Goal: Use online tool/utility: Utilize a website feature to perform a specific function

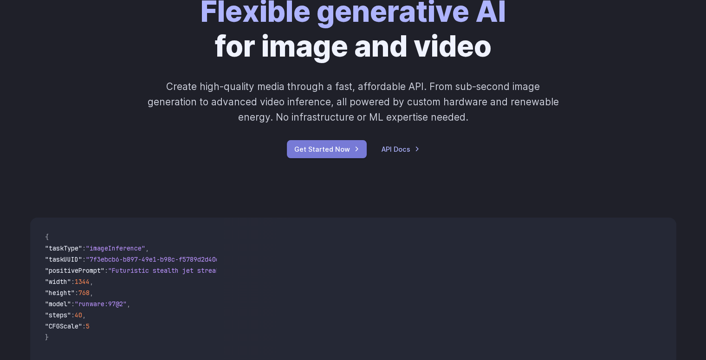
scroll to position [85, 0]
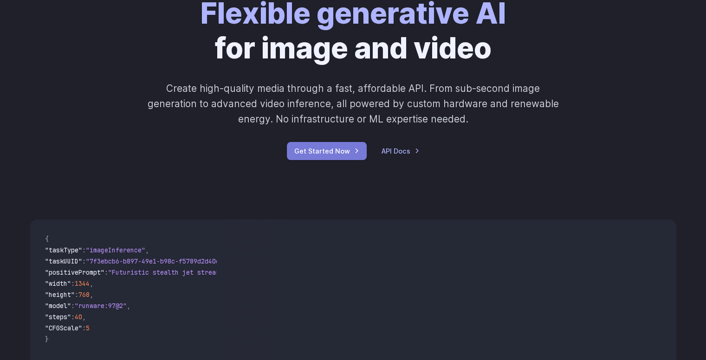
click at [318, 155] on link "Get Started Now" at bounding box center [327, 151] width 80 height 18
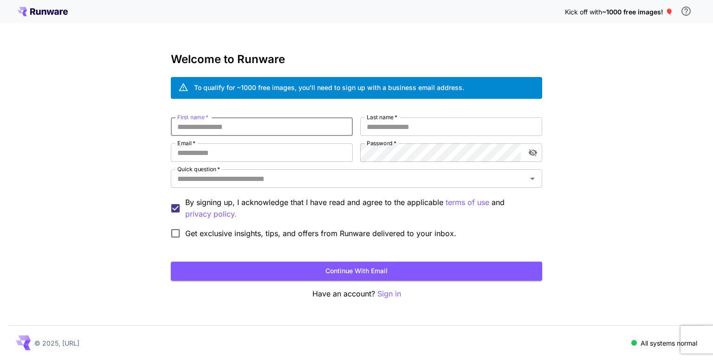
click at [222, 121] on input "First name   *" at bounding box center [262, 126] width 182 height 19
type input "********"
type input "*****"
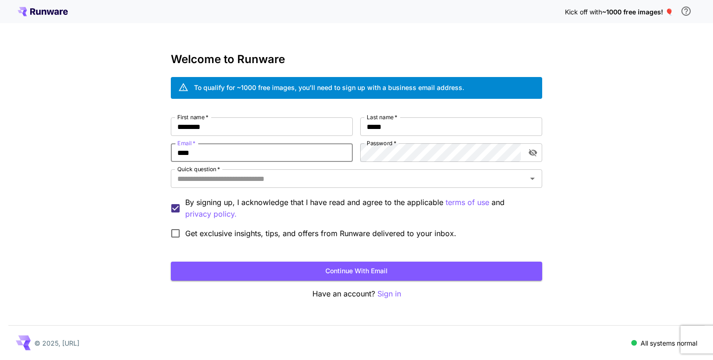
type input "**********"
click at [288, 149] on input "**********" at bounding box center [262, 152] width 182 height 19
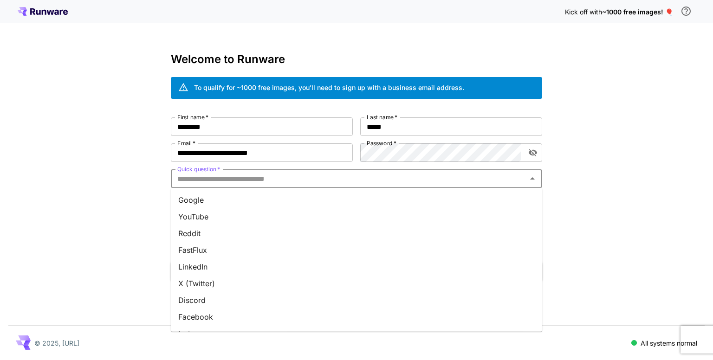
click at [290, 183] on input "Quick question   *" at bounding box center [349, 178] width 351 height 13
click at [250, 226] on li "Reddit" at bounding box center [356, 233] width 371 height 17
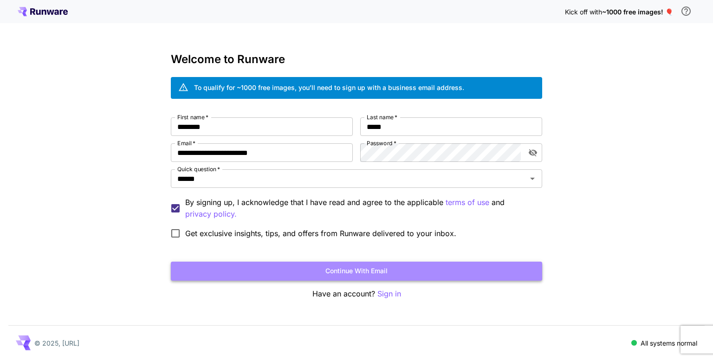
click at [287, 270] on button "Continue with email" at bounding box center [356, 271] width 371 height 19
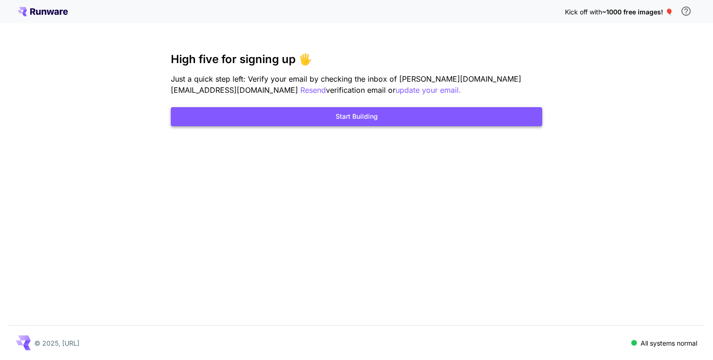
click at [336, 114] on button "Start Building" at bounding box center [356, 116] width 371 height 19
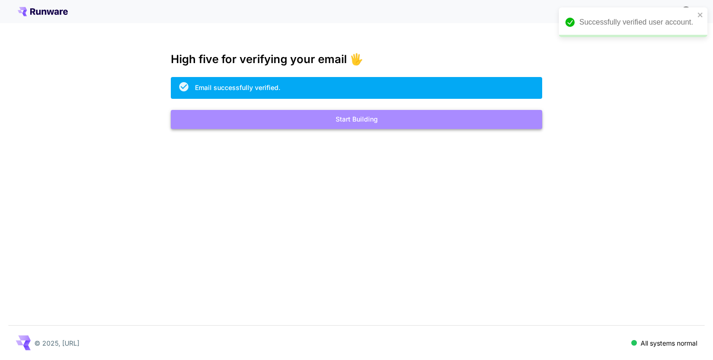
click at [347, 124] on button "Start Building" at bounding box center [356, 119] width 371 height 19
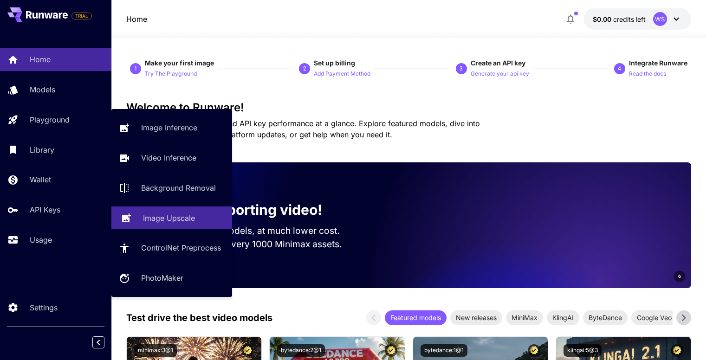
click at [160, 215] on p "Image Upscale" at bounding box center [169, 218] width 52 height 11
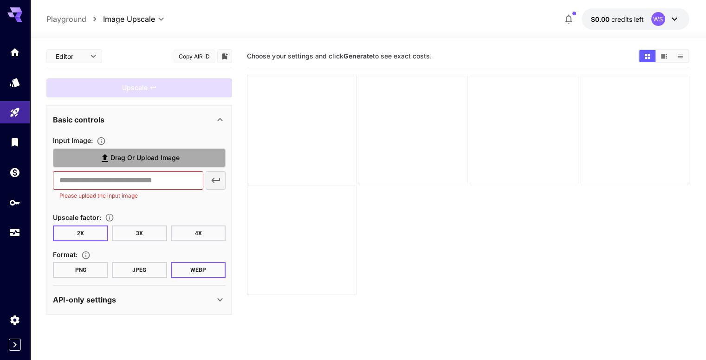
click at [140, 157] on span "Drag or upload image" at bounding box center [145, 158] width 69 height 12
click at [0, 0] on input "Drag or upload image" at bounding box center [0, 0] width 0 height 0
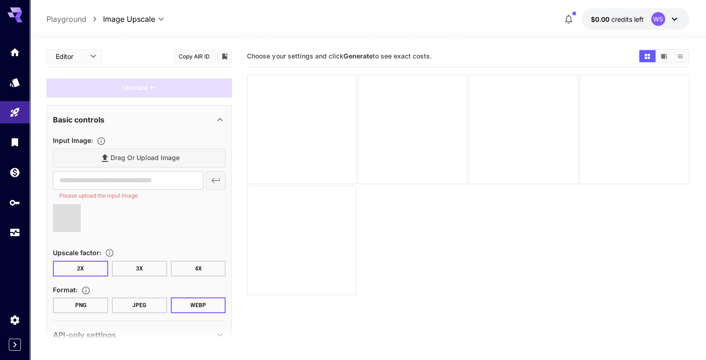
type input "**********"
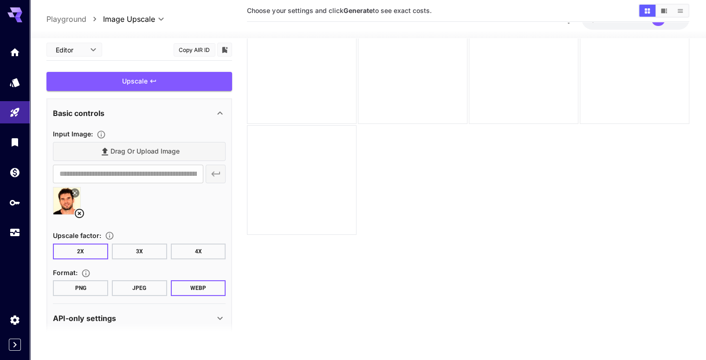
scroll to position [40, 0]
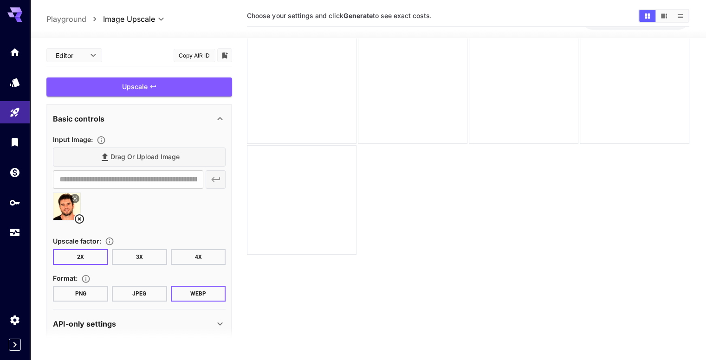
click at [106, 296] on button "PNG" at bounding box center [80, 294] width 55 height 16
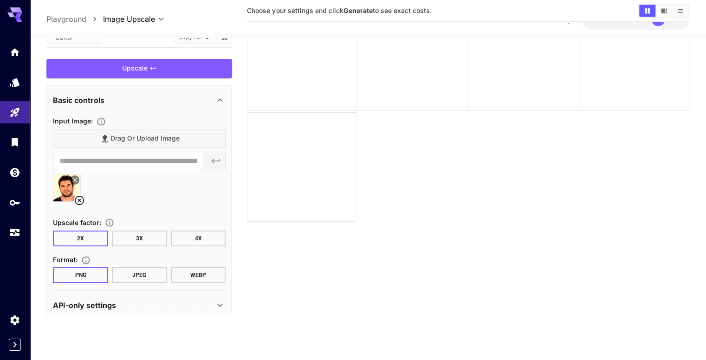
click at [221, 300] on icon at bounding box center [220, 305] width 11 height 11
click at [221, 307] on icon at bounding box center [220, 305] width 11 height 11
click at [221, 97] on icon at bounding box center [220, 100] width 11 height 11
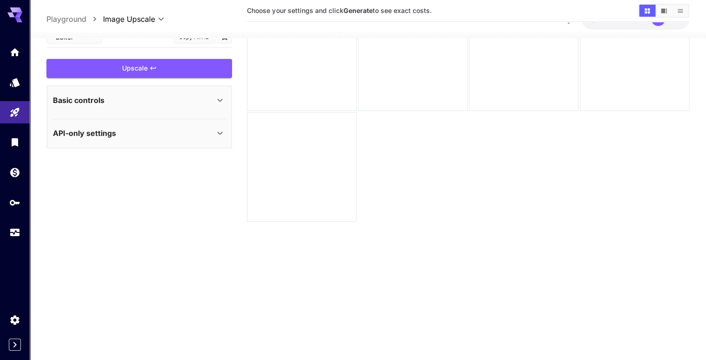
click at [221, 97] on icon at bounding box center [220, 100] width 11 height 11
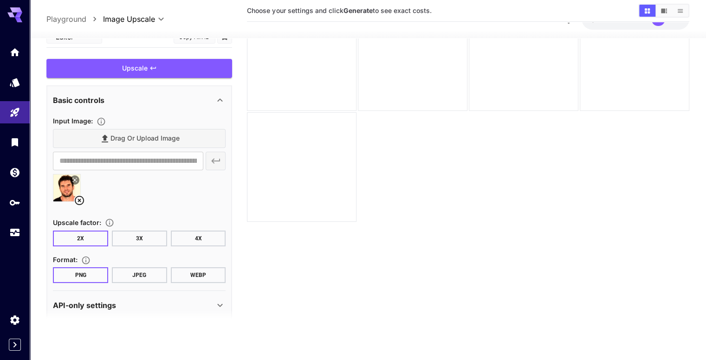
click at [221, 97] on icon at bounding box center [220, 100] width 11 height 11
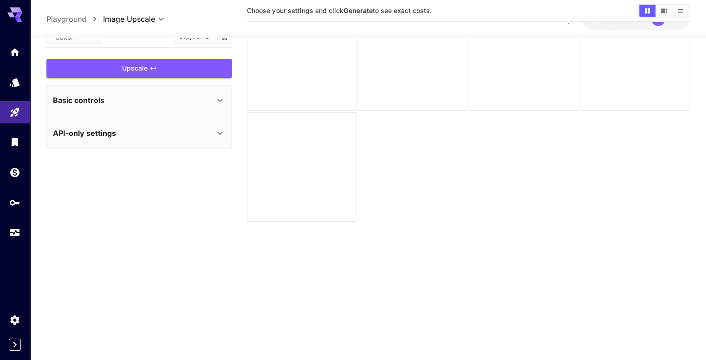
click at [215, 132] on icon at bounding box center [220, 133] width 11 height 11
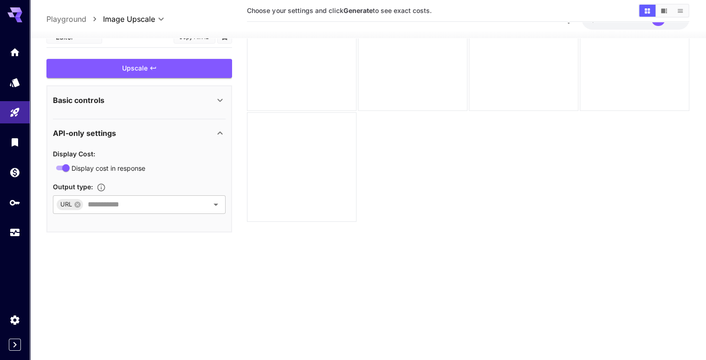
click at [221, 96] on icon at bounding box center [220, 100] width 11 height 11
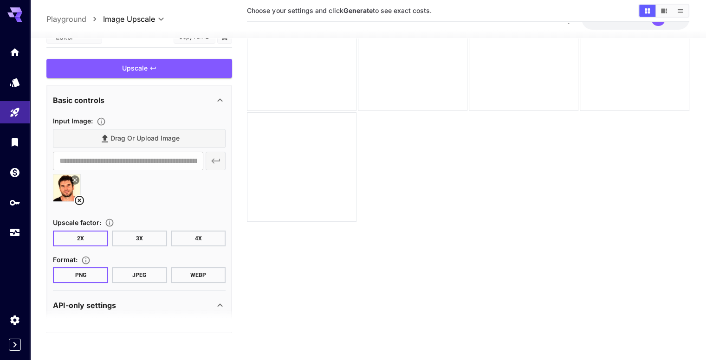
scroll to position [0, 0]
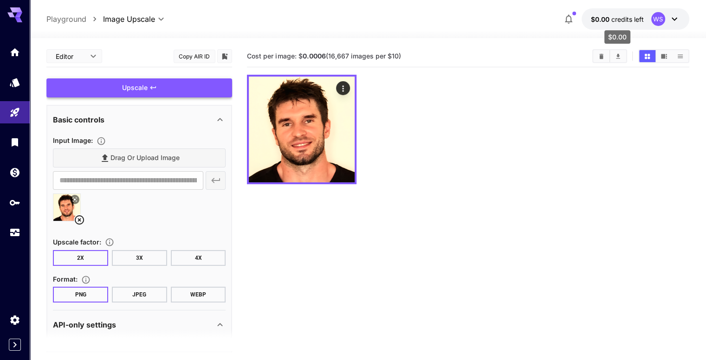
click at [620, 16] on span "credits left" at bounding box center [628, 19] width 33 height 8
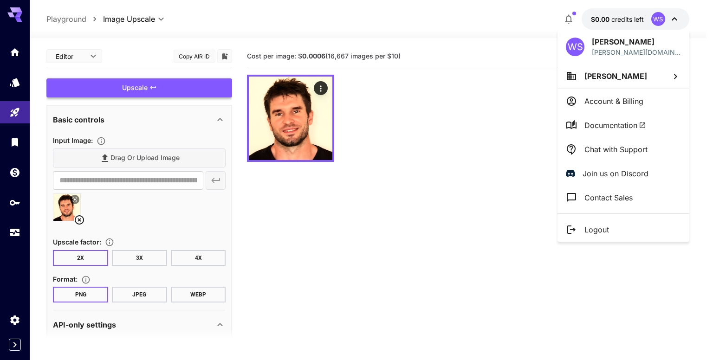
click at [294, 121] on div at bounding box center [356, 180] width 713 height 360
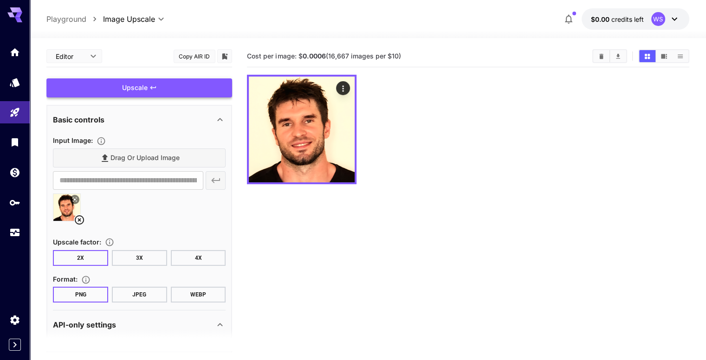
click at [294, 121] on img at bounding box center [302, 130] width 106 height 106
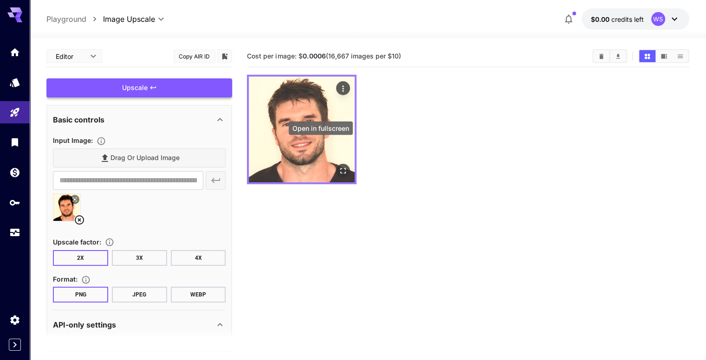
click at [338, 166] on icon "Open in fullscreen" at bounding box center [342, 170] width 9 height 9
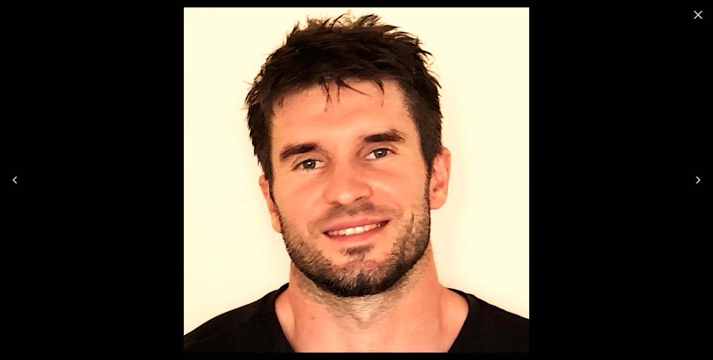
click at [705, 13] on icon "Close" at bounding box center [698, 14] width 15 height 15
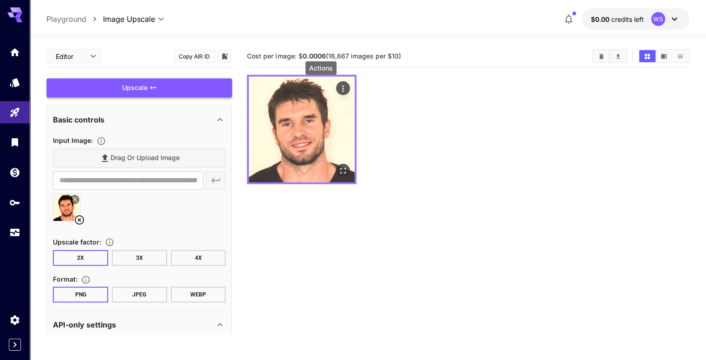
click at [342, 88] on icon "Actions" at bounding box center [342, 88] width 1 height 6
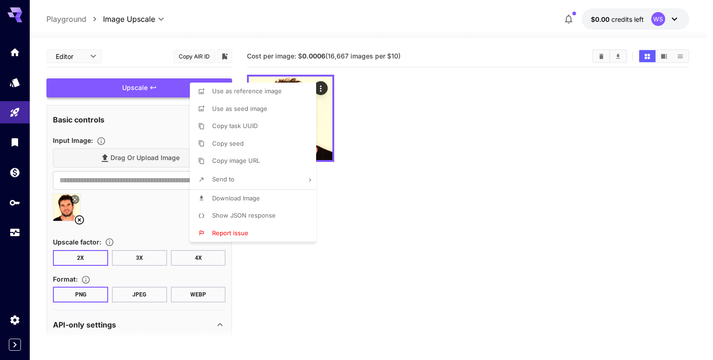
click at [658, 21] on div at bounding box center [356, 180] width 713 height 360
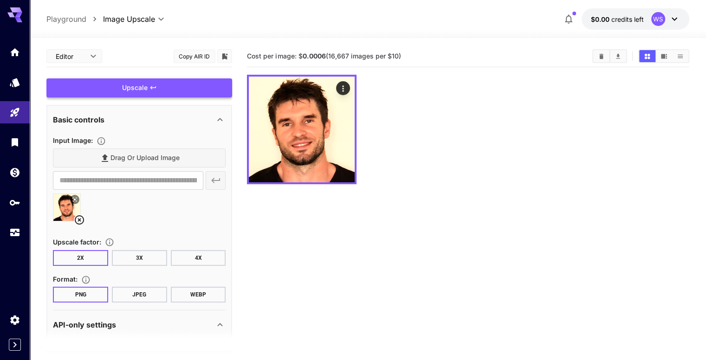
click at [658, 21] on div "WS" at bounding box center [658, 19] width 14 height 14
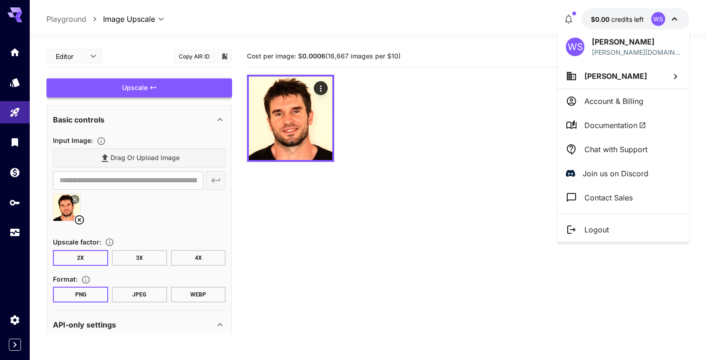
click at [573, 19] on div at bounding box center [356, 180] width 713 height 360
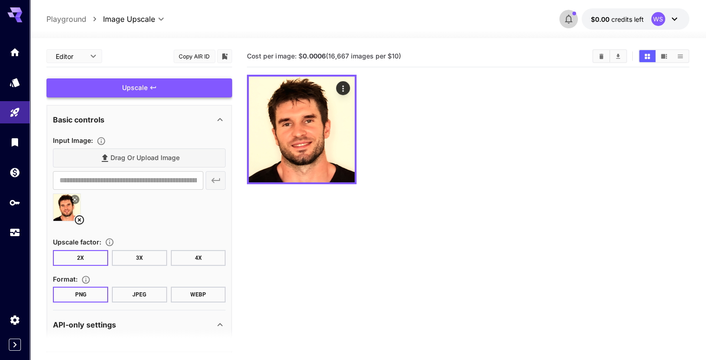
click at [568, 19] on icon "button" at bounding box center [568, 18] width 11 height 11
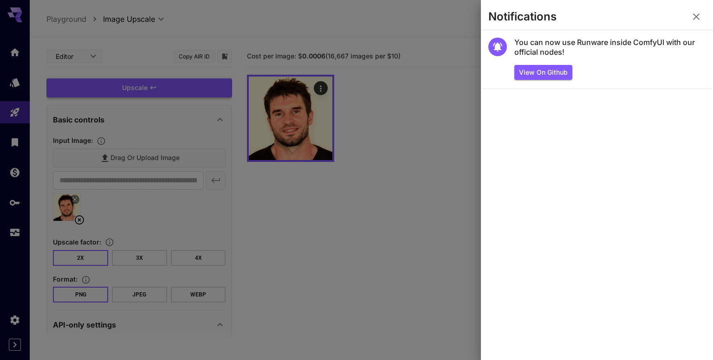
click at [696, 11] on icon "button" at bounding box center [696, 16] width 11 height 11
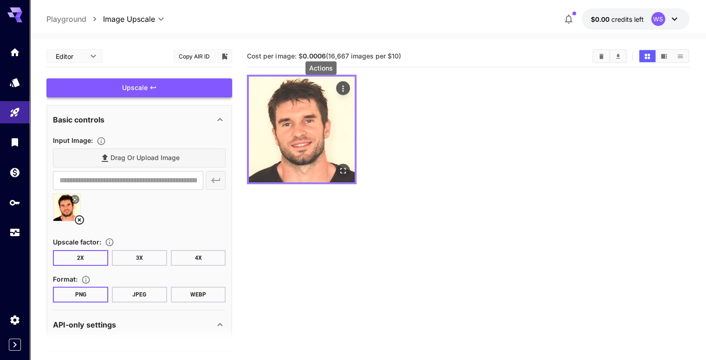
click at [338, 84] on icon "Actions" at bounding box center [342, 88] width 9 height 9
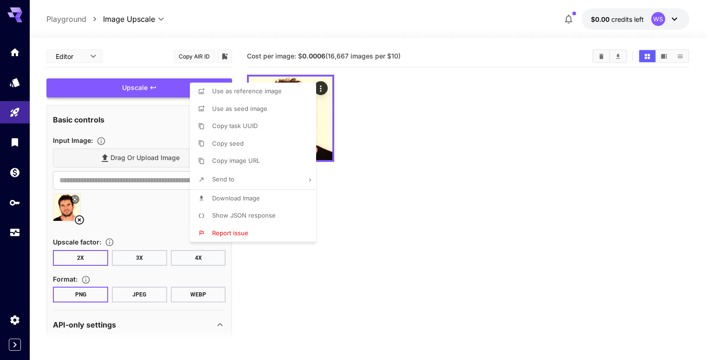
click at [607, 58] on div at bounding box center [356, 180] width 713 height 360
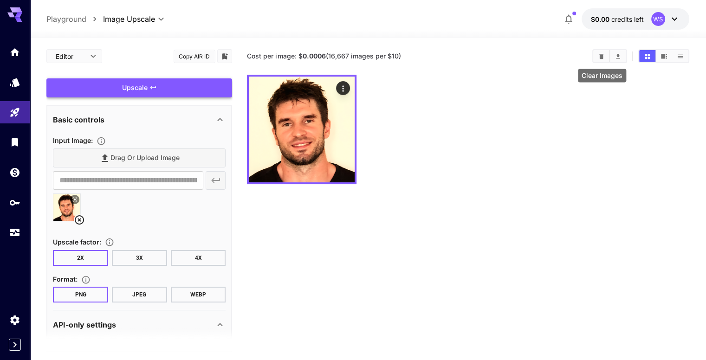
click at [605, 58] on icon "Clear Images" at bounding box center [601, 56] width 7 height 7
